Goal: Task Accomplishment & Management: Use online tool/utility

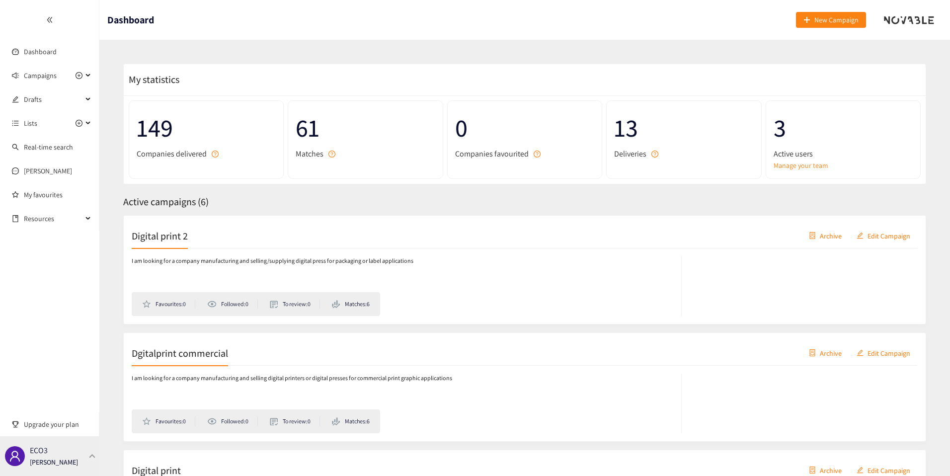
click at [78, 437] on div "ECO3 [PERSON_NAME]" at bounding box center [49, 456] width 99 height 40
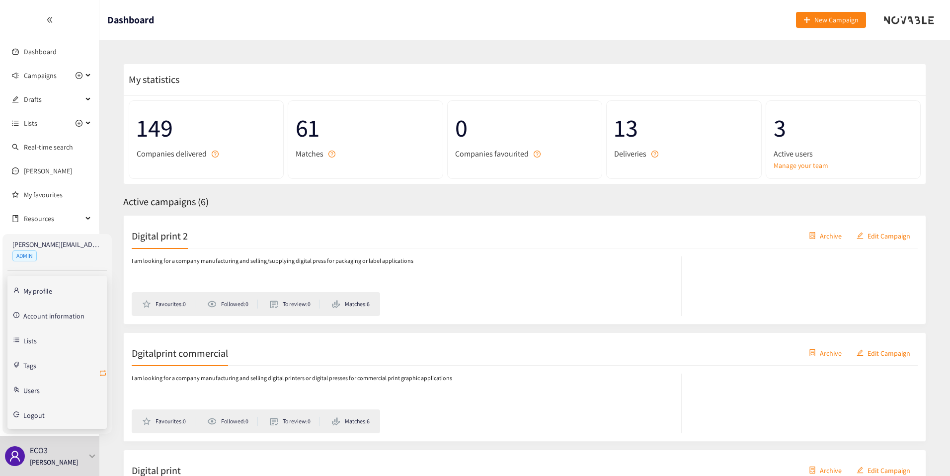
click at [106, 371] on icon "retweet" at bounding box center [103, 373] width 8 height 8
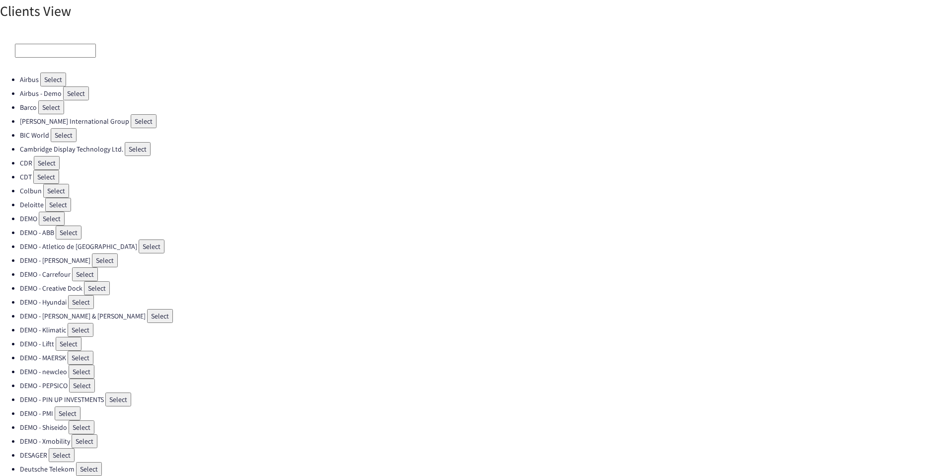
click at [54, 62] on div at bounding box center [475, 51] width 950 height 44
click at [54, 59] on div at bounding box center [475, 51] width 950 height 44
click at [53, 47] on input at bounding box center [55, 51] width 81 height 14
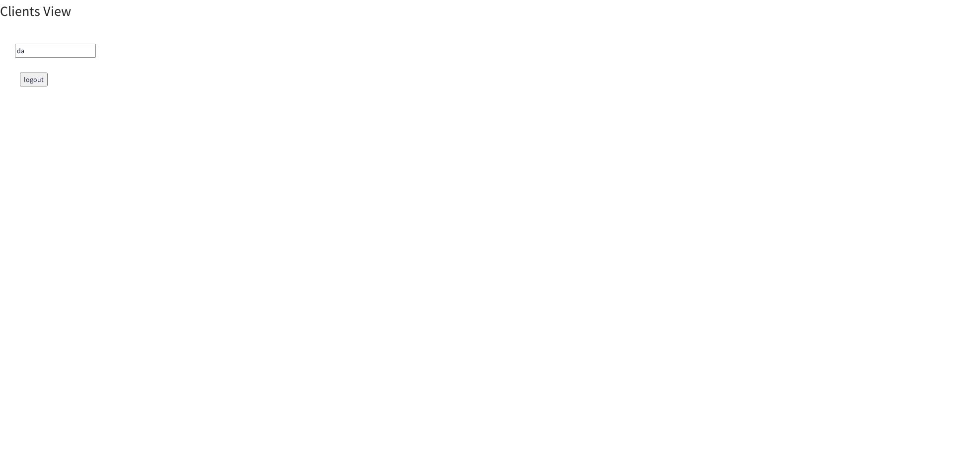
type input "d"
type input "fra"
click at [67, 79] on button "Select" at bounding box center [69, 80] width 26 height 14
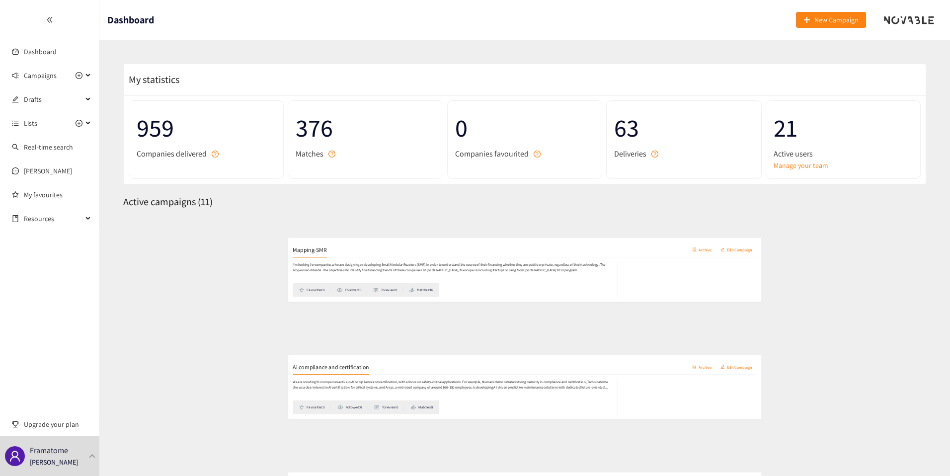
click at [268, 237] on div "Mapping-SMR Archive Edit Campaign" at bounding box center [525, 236] width 786 height 25
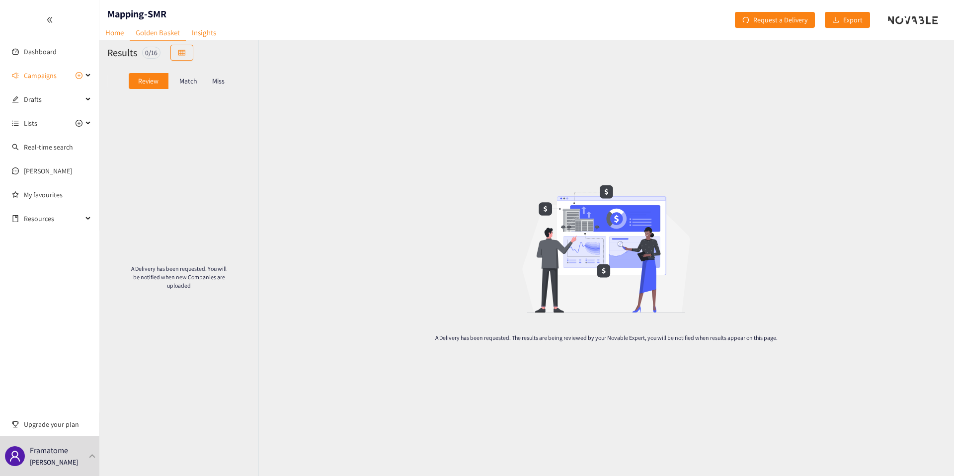
click at [191, 87] on div "Match" at bounding box center [188, 81] width 40 height 16
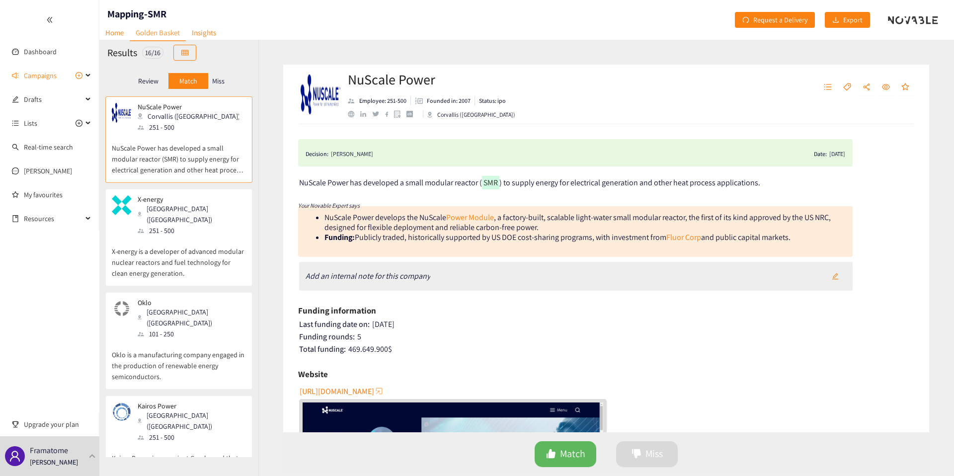
click at [187, 212] on div "[GEOGRAPHIC_DATA] ([GEOGRAPHIC_DATA])" at bounding box center [191, 214] width 107 height 22
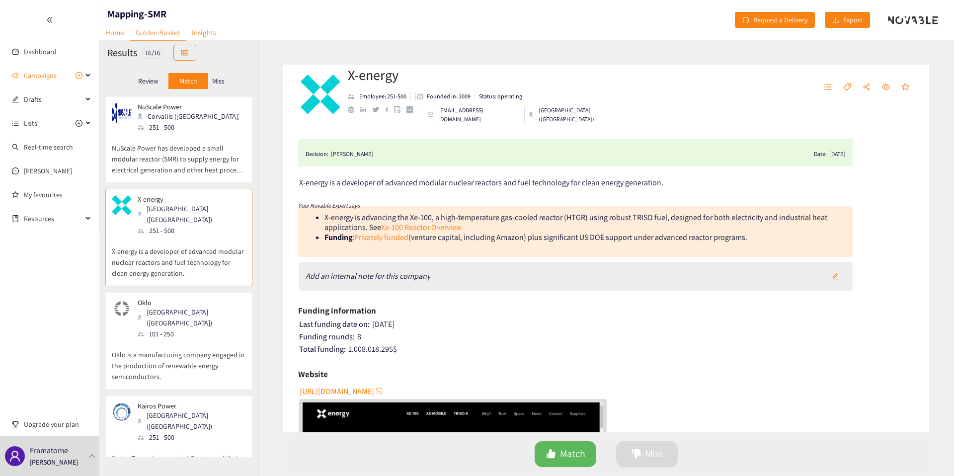
click at [203, 360] on p "Oklo is a manufacturing company engaged in the production of renewable energy s…" at bounding box center [179, 360] width 134 height 43
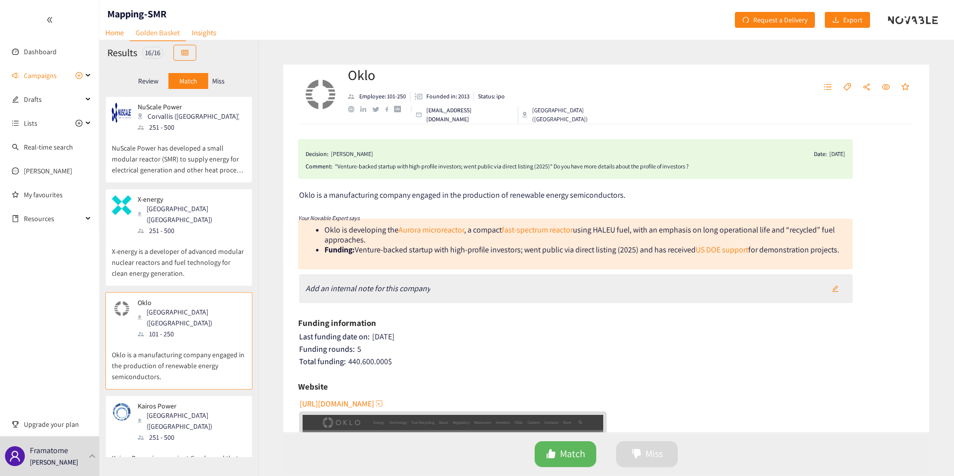
click at [224, 402] on div "Kairos Power [GEOGRAPHIC_DATA] ([GEOGRAPHIC_DATA]) 251 - 500" at bounding box center [179, 422] width 134 height 41
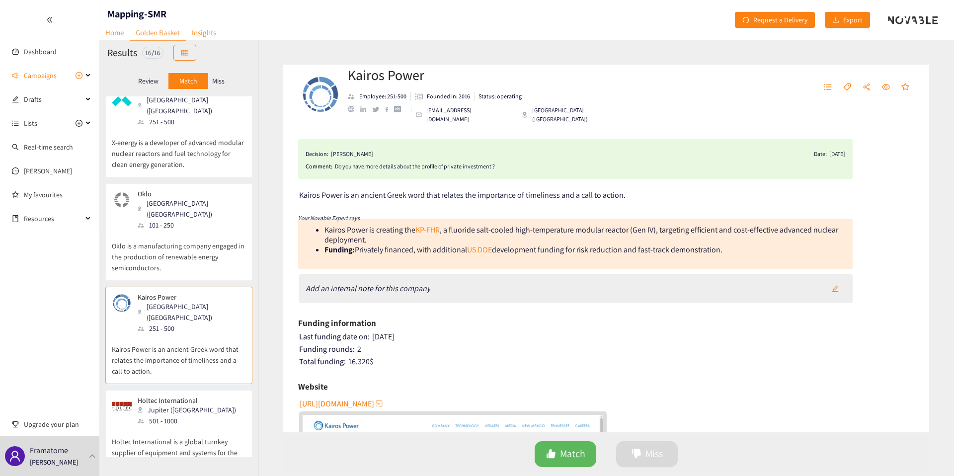
scroll to position [109, 0]
click at [208, 396] on div "Holtec International Jupiter ([GEOGRAPHIC_DATA]) 501 - 1000" at bounding box center [179, 411] width 134 height 30
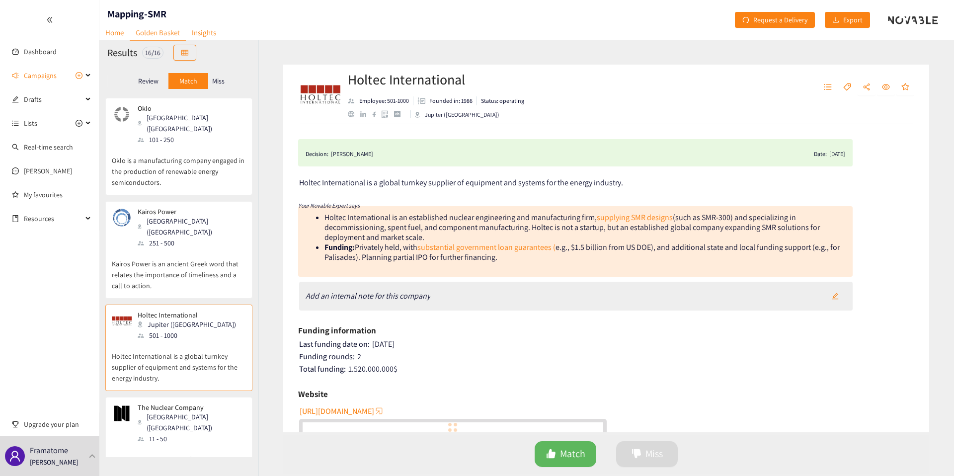
scroll to position [196, 0]
click at [208, 401] on div "The Nuclear Company [GEOGRAPHIC_DATA] ([GEOGRAPHIC_DATA]) 11 - 50" at bounding box center [179, 421] width 134 height 41
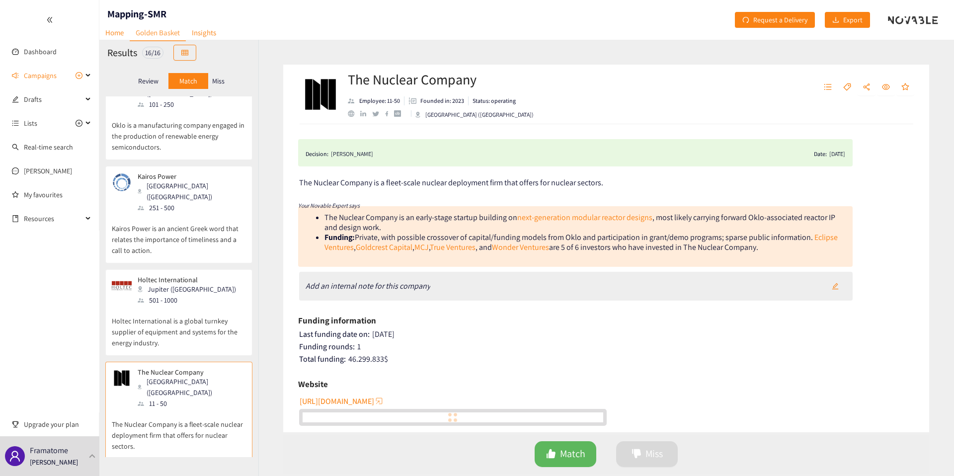
scroll to position [259, 0]
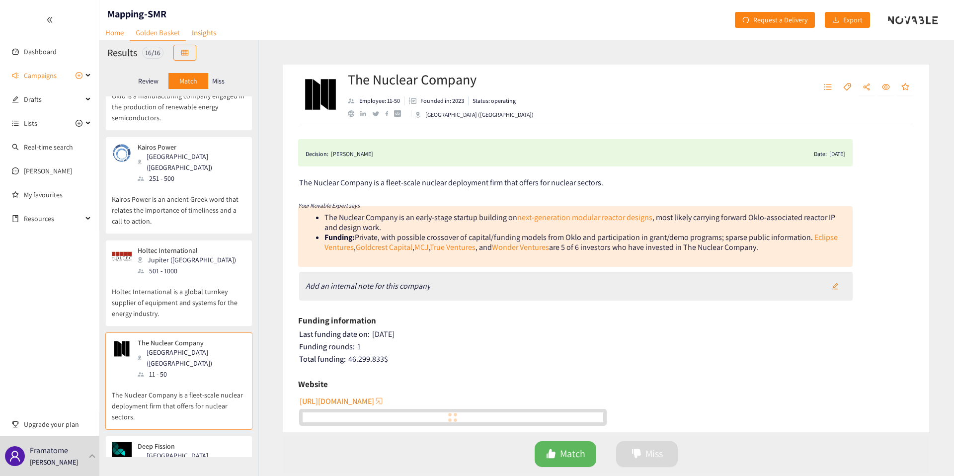
click at [220, 442] on div "Deep Fission [GEOGRAPHIC_DATA] ([GEOGRAPHIC_DATA]) 11 - 50" at bounding box center [179, 462] width 134 height 41
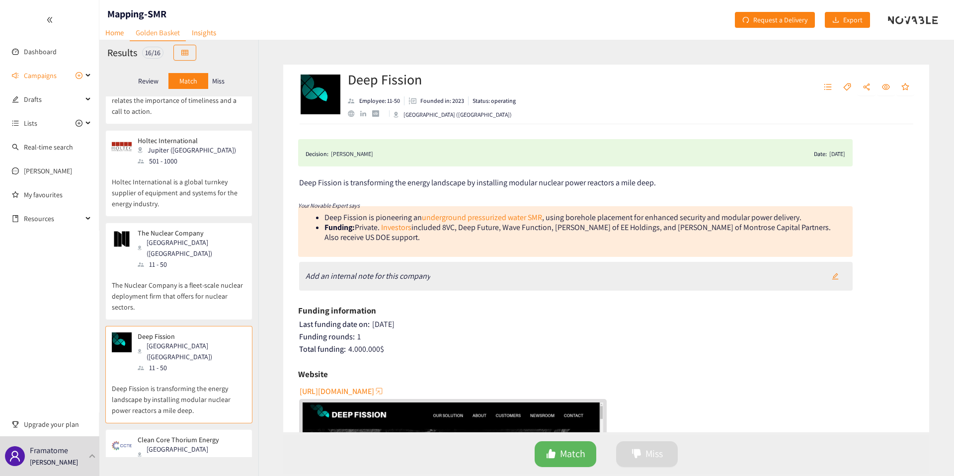
click at [220, 436] on div "Clean Core Thorium Energy [GEOGRAPHIC_DATA] ([GEOGRAPHIC_DATA]) 1 - 10" at bounding box center [179, 456] width 134 height 41
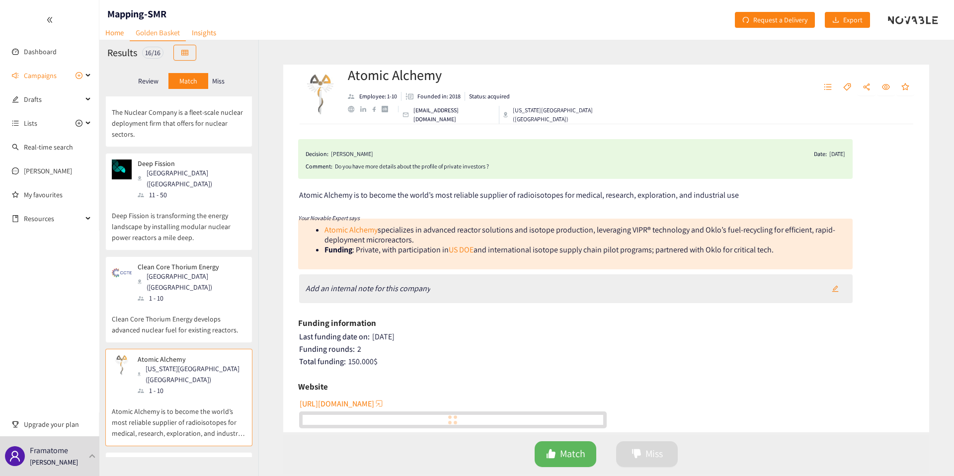
scroll to position [543, 0]
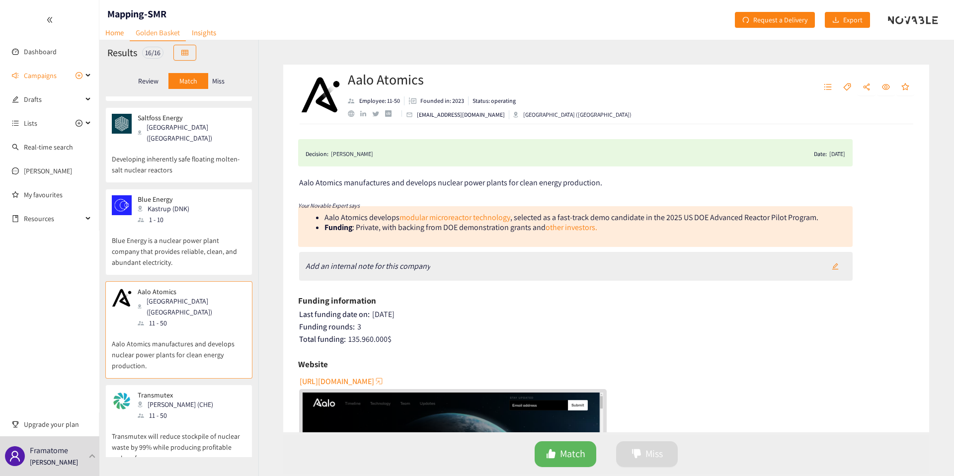
scroll to position [1075, 0]
